Goal: Task Accomplishment & Management: Use online tool/utility

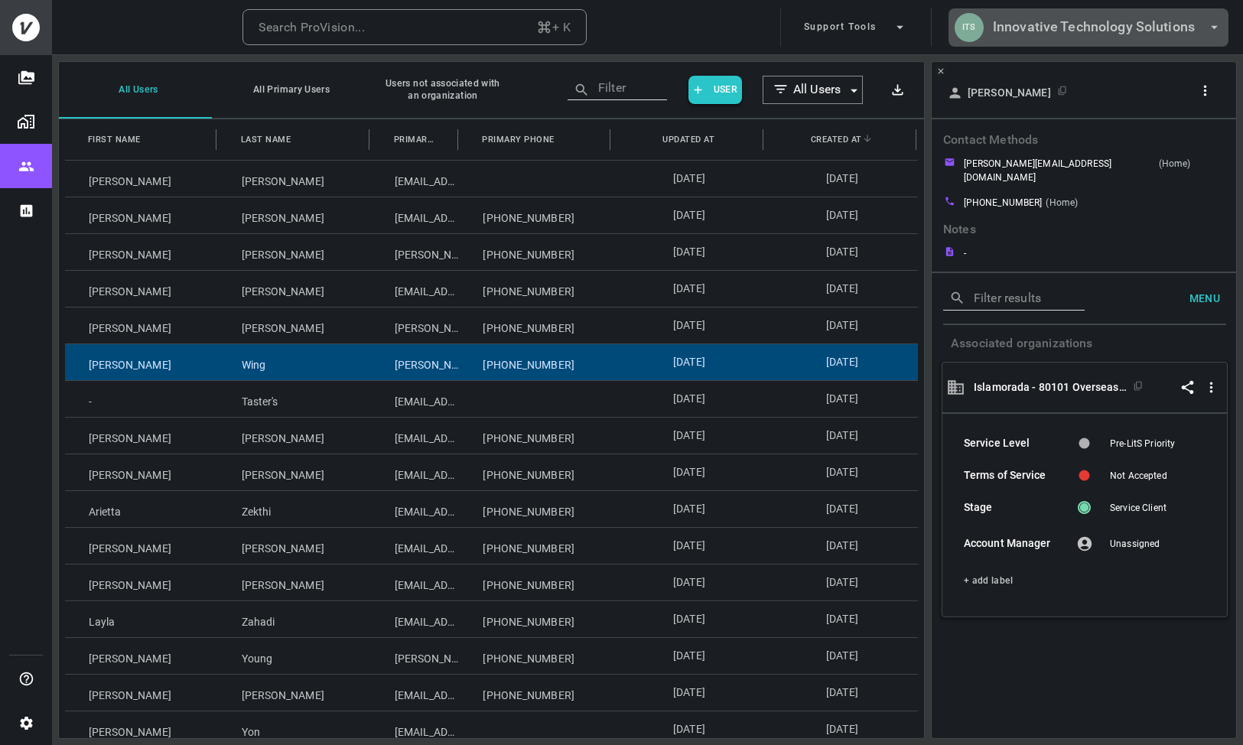
click at [1104, 28] on h6 "Innovative Technology Solutions" at bounding box center [1094, 27] width 202 height 22
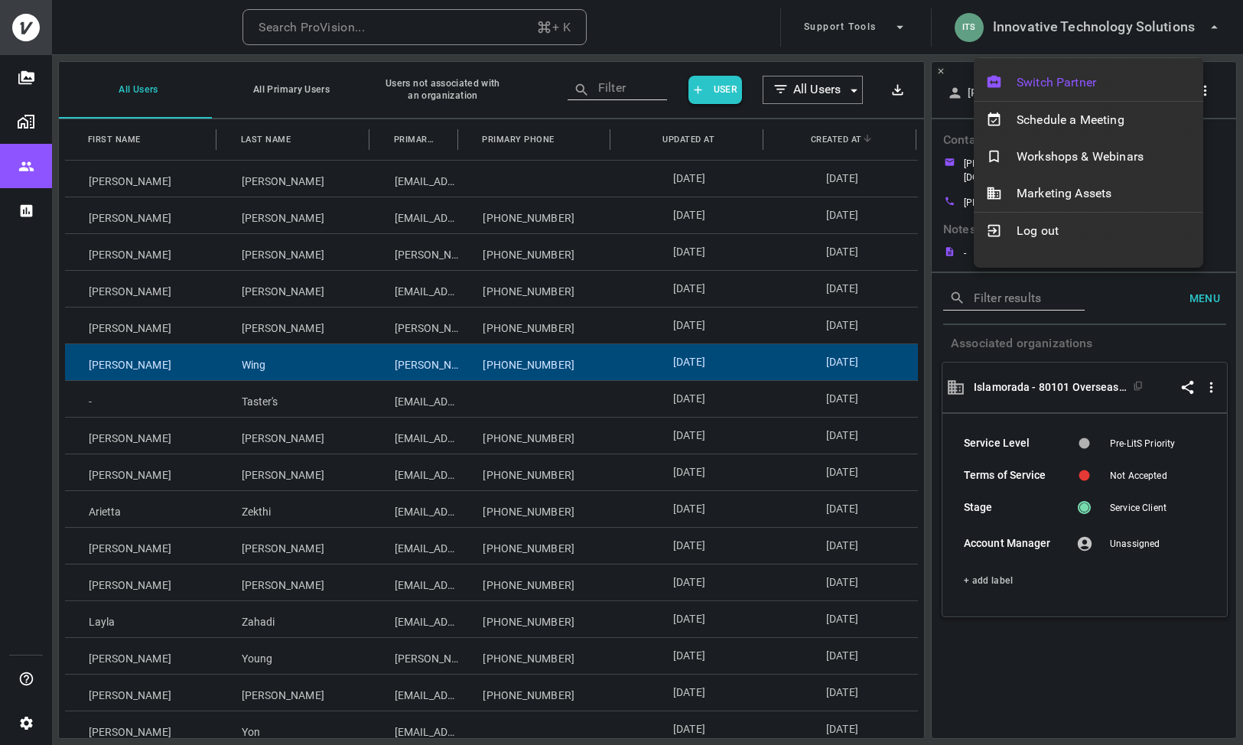
click at [1053, 88] on span "Switch Partner" at bounding box center [1103, 82] width 174 height 18
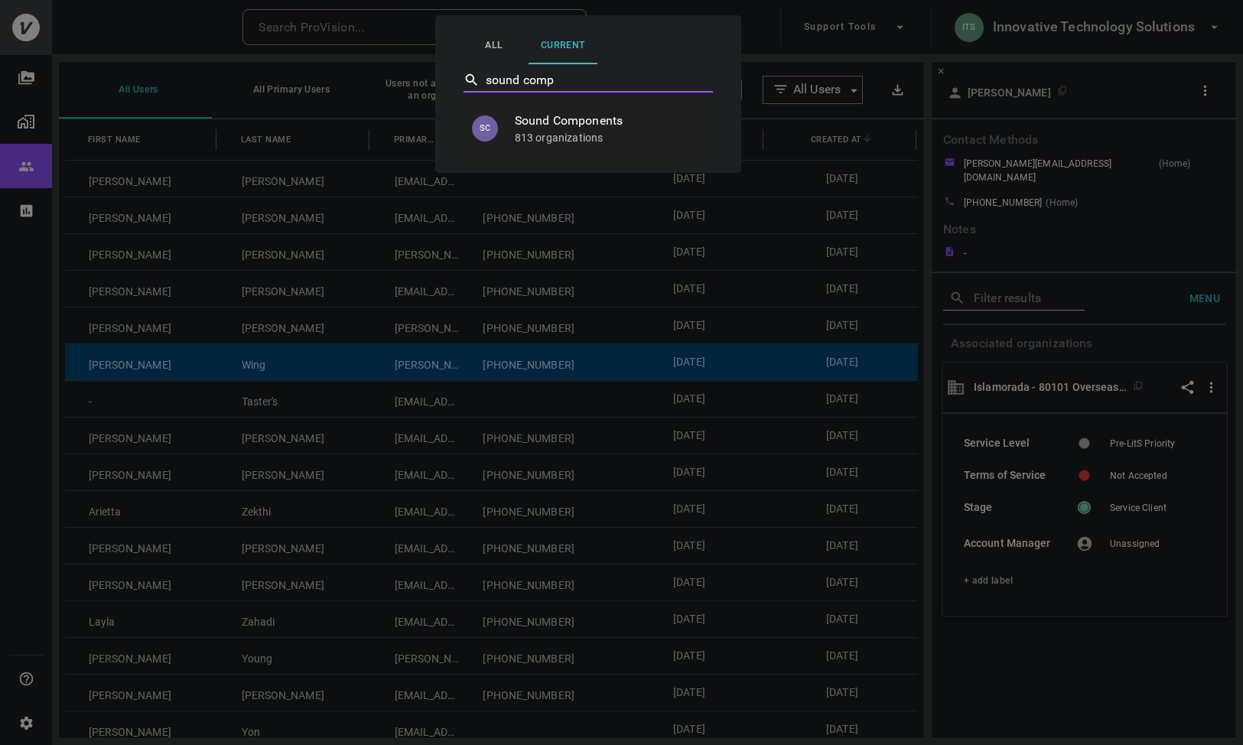
type input "sound compo"
click at [542, 141] on p "813 organizations" at bounding box center [606, 137] width 182 height 15
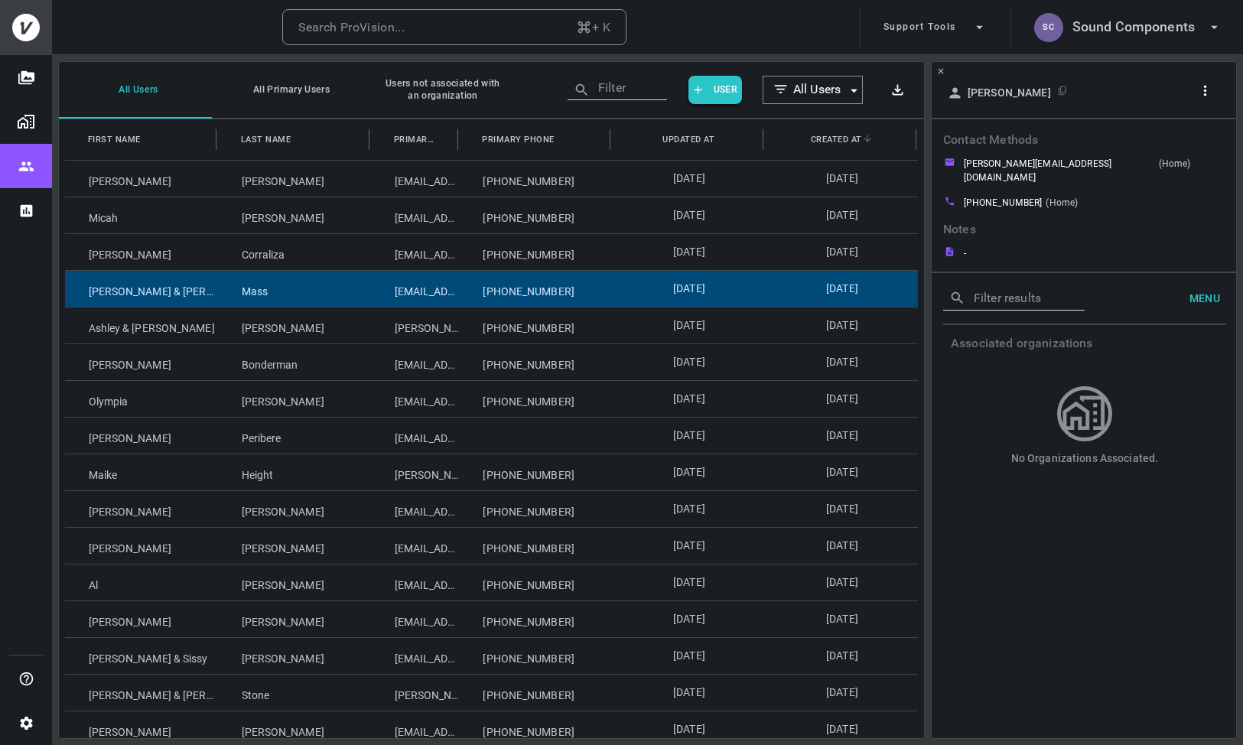
click at [138, 299] on div "[PERSON_NAME] & [PERSON_NAME]" at bounding box center [141, 289] width 153 height 36
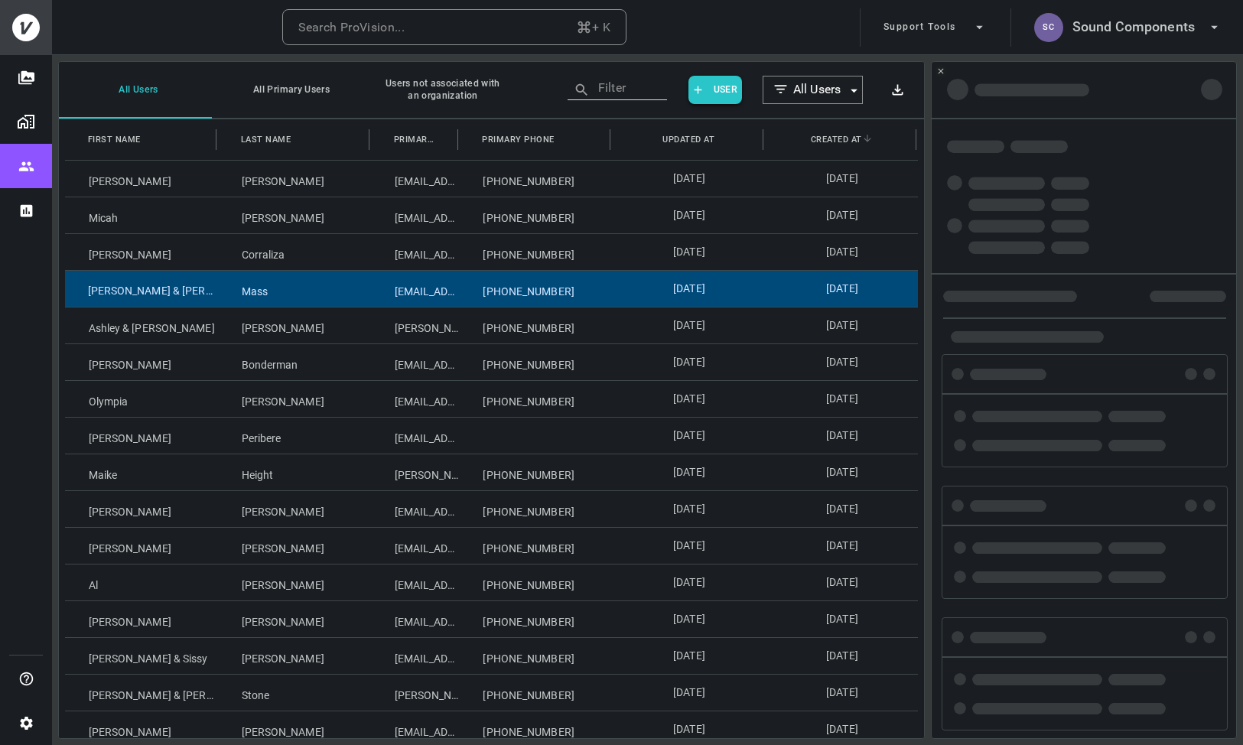
click at [138, 299] on div "[PERSON_NAME] & [PERSON_NAME]" at bounding box center [141, 289] width 153 height 36
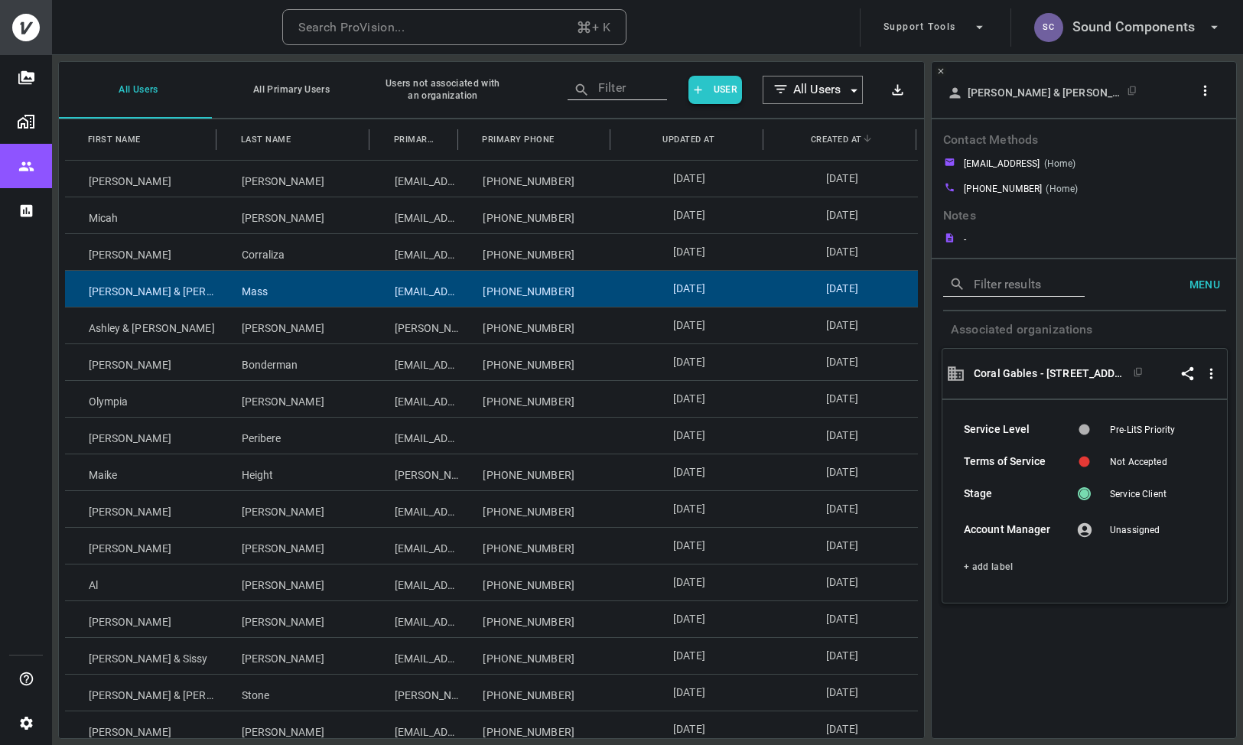
click at [1203, 103] on div at bounding box center [1207, 93] width 29 height 28
click at [1204, 98] on icon "button" at bounding box center [1205, 91] width 16 height 16
click at [1173, 153] on p "Copy Client ID" at bounding box center [1179, 146] width 76 height 18
click at [140, 406] on div at bounding box center [621, 372] width 1243 height 745
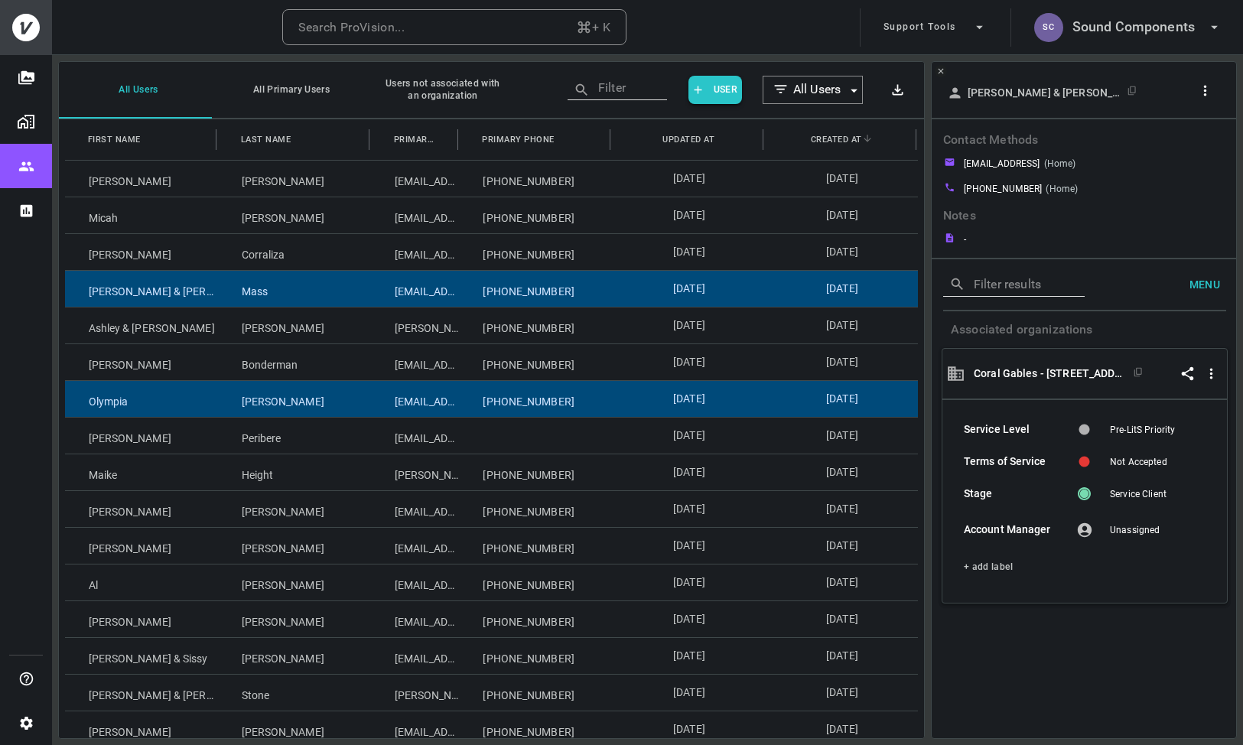
click at [163, 405] on div "Olympia" at bounding box center [141, 399] width 153 height 36
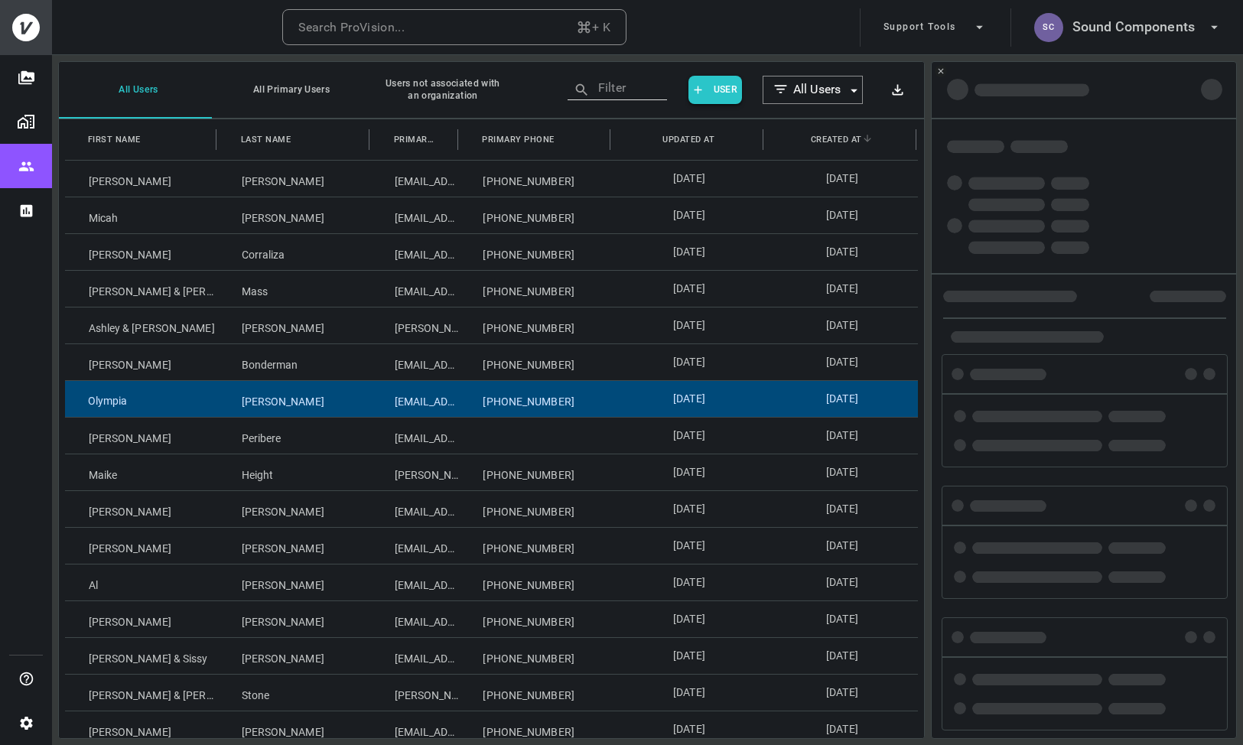
click at [163, 405] on div "Olympia" at bounding box center [141, 399] width 153 height 36
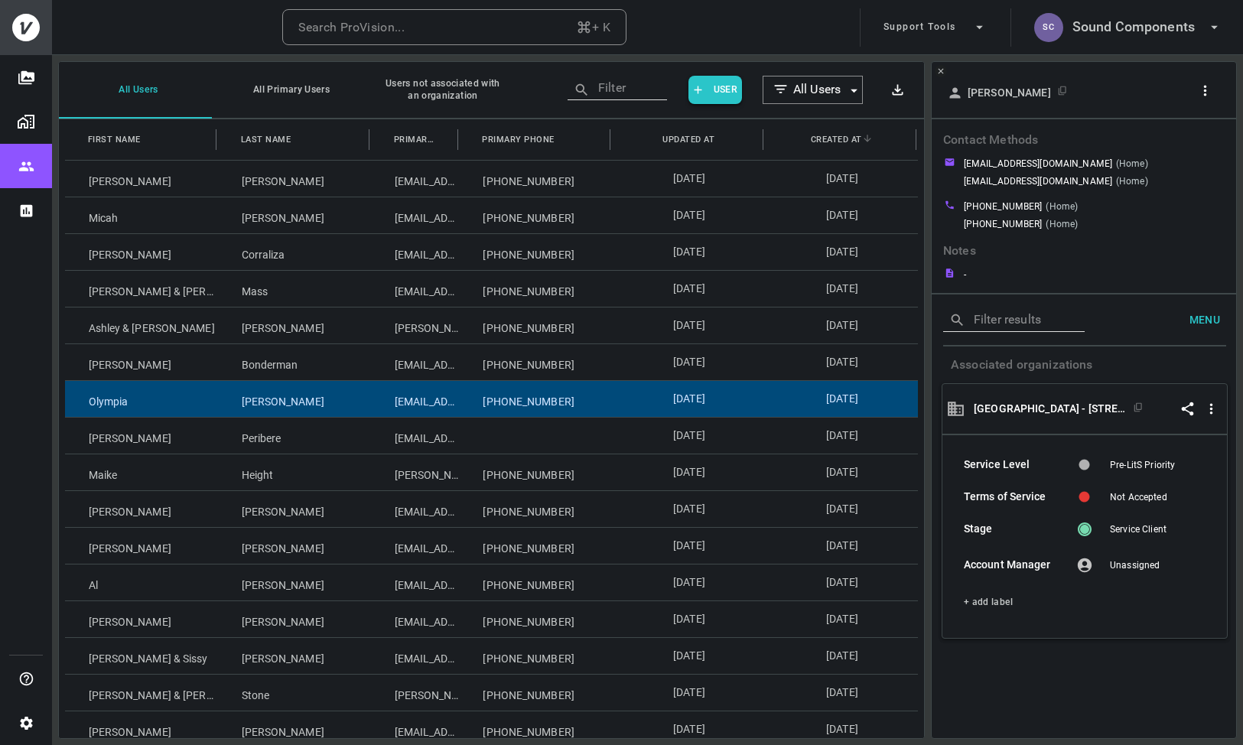
click at [1206, 94] on icon "button" at bounding box center [1205, 91] width 16 height 16
click at [1161, 160] on ul "Update User Copy Client ID" at bounding box center [1165, 132] width 128 height 67
click at [1157, 151] on p "Copy Client ID" at bounding box center [1179, 146] width 76 height 18
click at [227, 636] on div at bounding box center [621, 372] width 1243 height 745
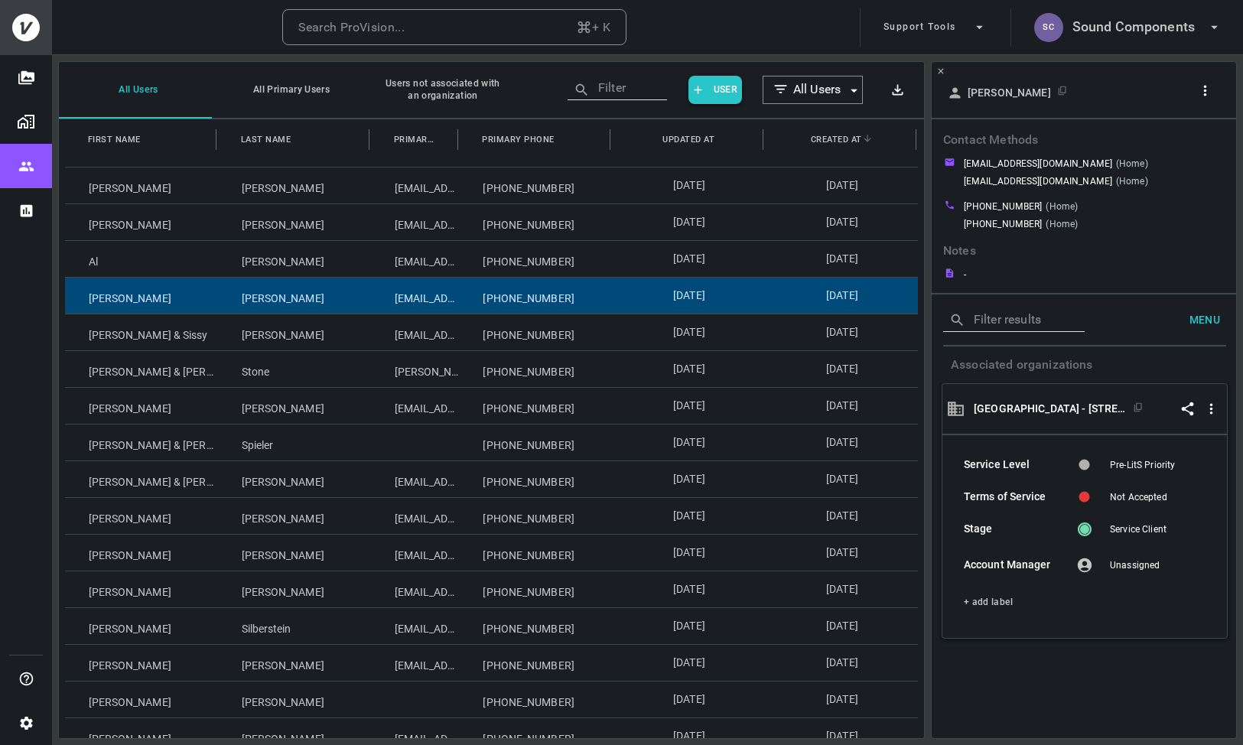
scroll to position [711, 0]
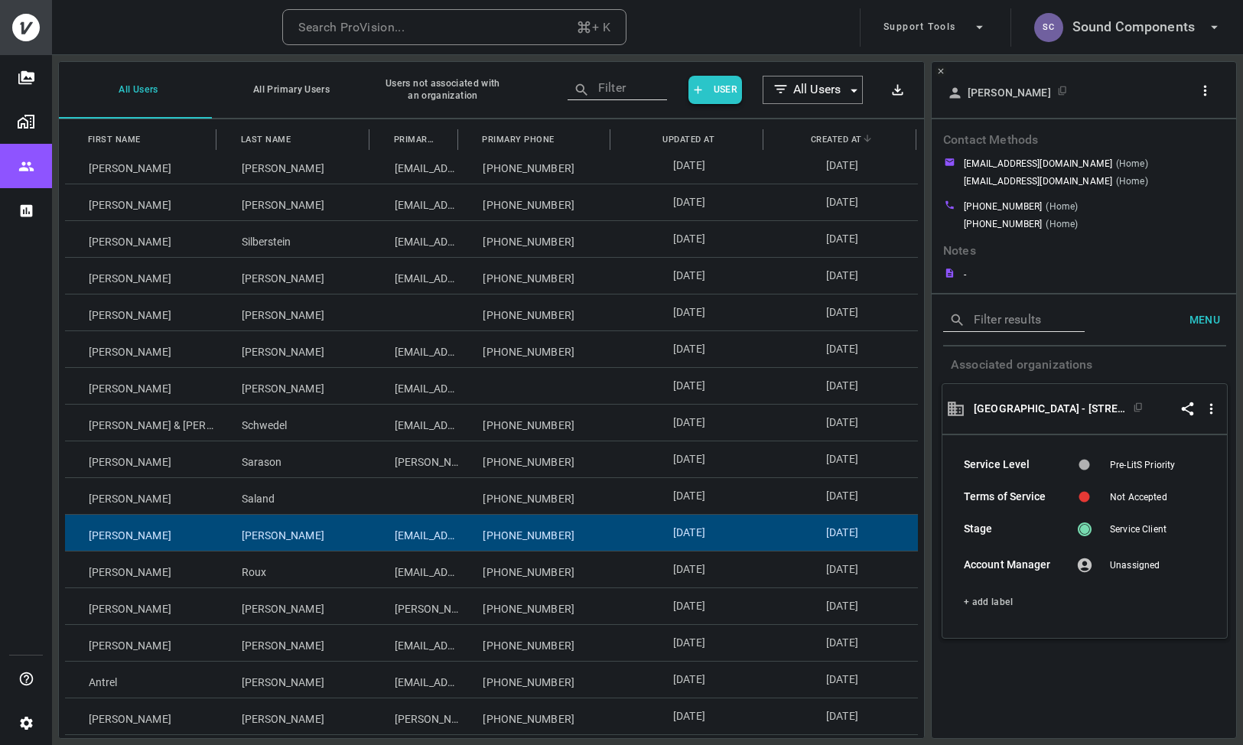
click at [197, 543] on div "[PERSON_NAME]" at bounding box center [141, 533] width 153 height 36
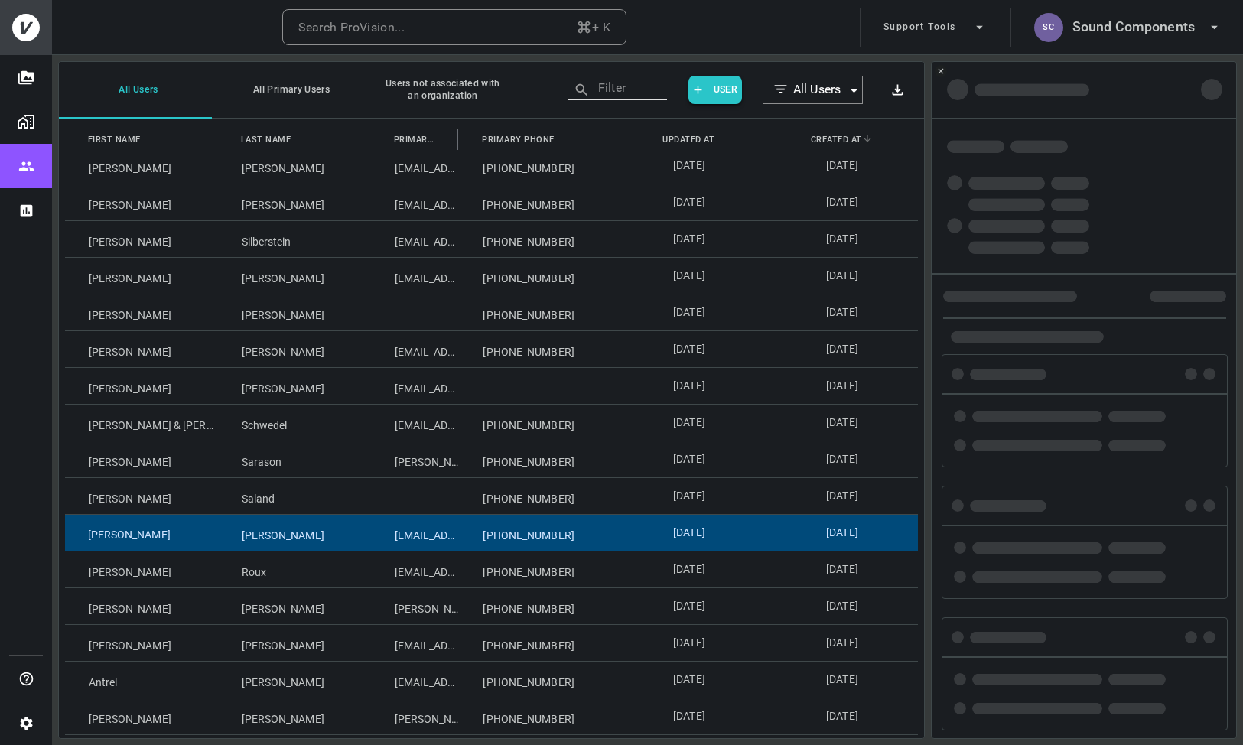
click at [197, 543] on div "[PERSON_NAME]" at bounding box center [141, 533] width 153 height 36
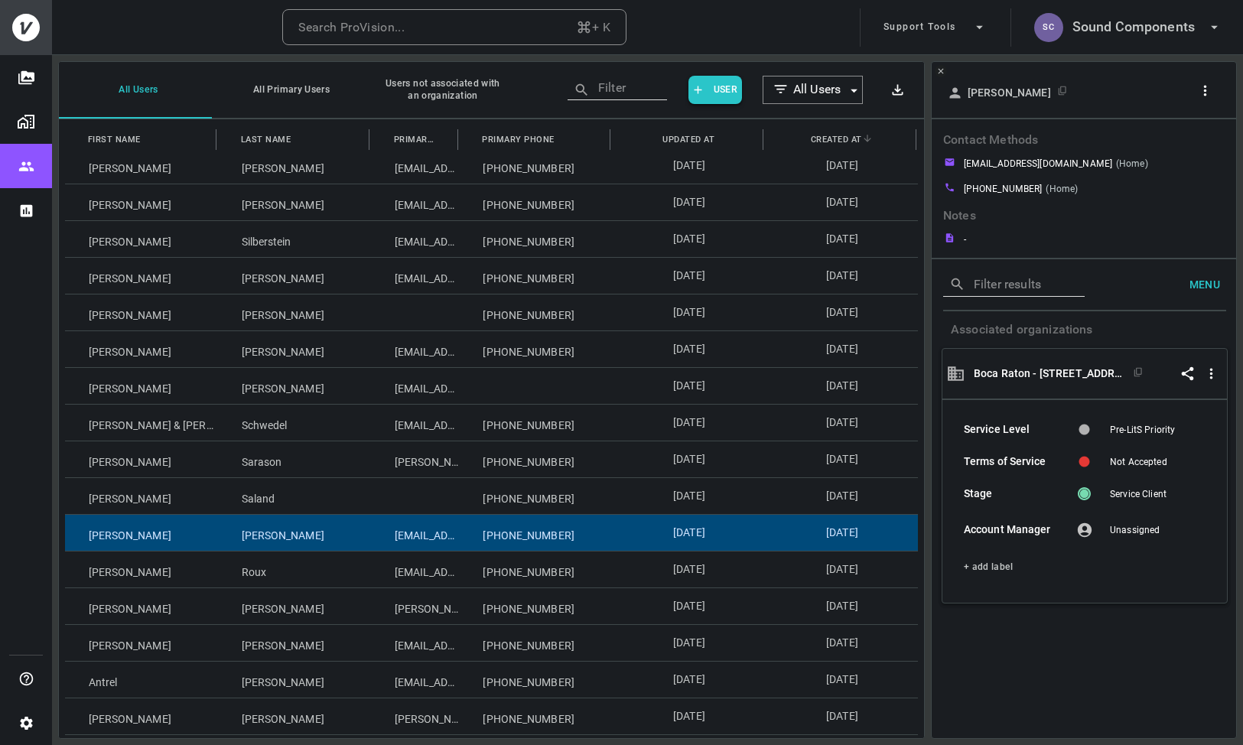
click at [1201, 102] on div at bounding box center [1207, 93] width 29 height 28
click at [1208, 88] on icon "button" at bounding box center [1205, 91] width 16 height 16
click at [1167, 158] on li "Copy Client ID" at bounding box center [1165, 146] width 128 height 28
